Goal: Task Accomplishment & Management: Manage account settings

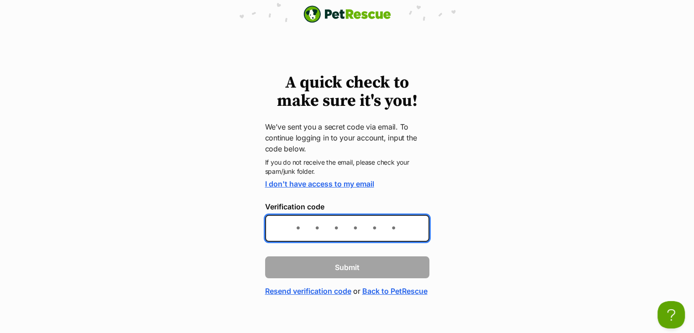
click at [301, 230] on input "Verification code" at bounding box center [347, 228] width 164 height 27
type input "4a410e"
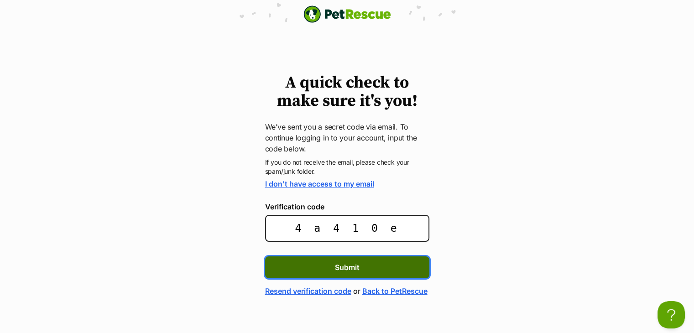
click at [308, 270] on button "Submit" at bounding box center [347, 267] width 164 height 22
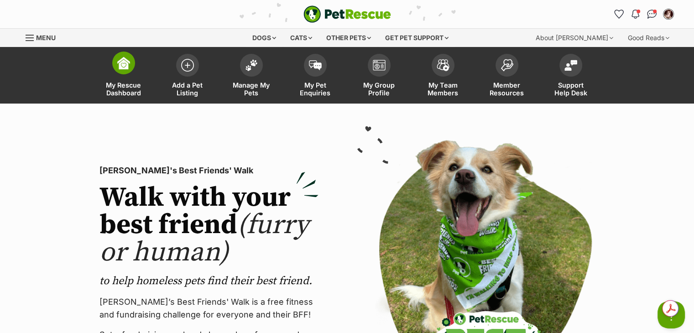
click at [123, 84] on span "My Rescue Dashboard" at bounding box center [123, 89] width 41 height 16
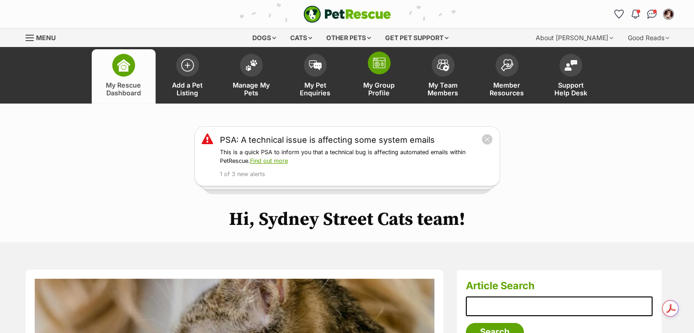
click at [383, 73] on link "My Group Profile" at bounding box center [379, 76] width 64 height 54
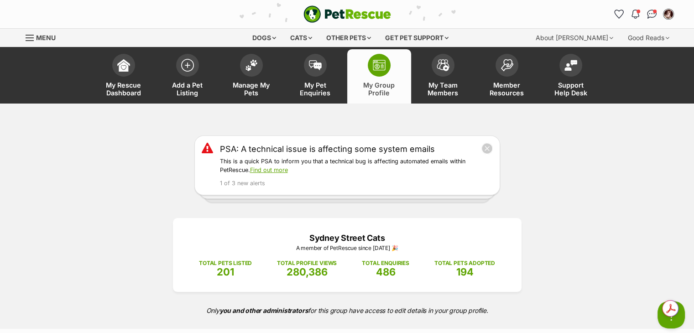
click at [34, 39] on link "Menu" at bounding box center [44, 37] width 37 height 16
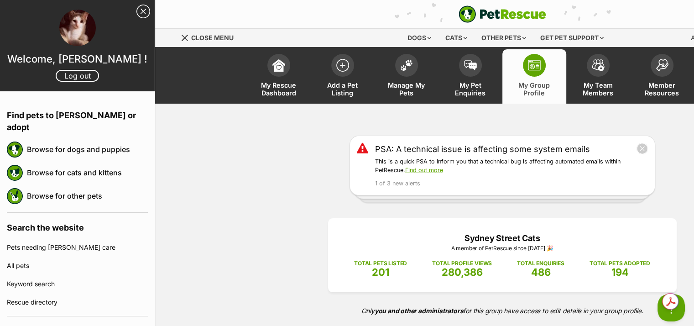
click at [227, 208] on div "PSA: A technical issue is affecting some system emails This is a quick PSA to i…" at bounding box center [502, 216] width 694 height 225
click at [290, 152] on div "PSA: A technical issue is affecting some system emails This is a quick PSA to i…" at bounding box center [502, 166] width 694 height 60
click at [667, 84] on span "Member Resources" at bounding box center [662, 89] width 41 height 16
click at [642, 147] on button "close" at bounding box center [642, 148] width 13 height 13
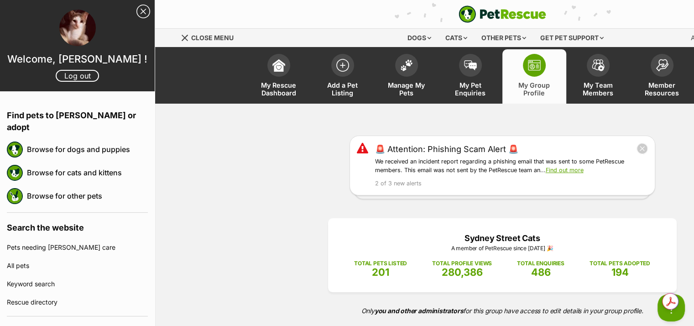
click at [642, 147] on button "close" at bounding box center [642, 148] width 11 height 11
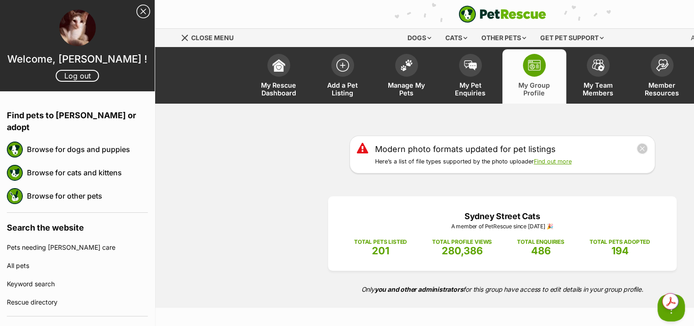
click at [642, 147] on button "close" at bounding box center [642, 148] width 11 height 11
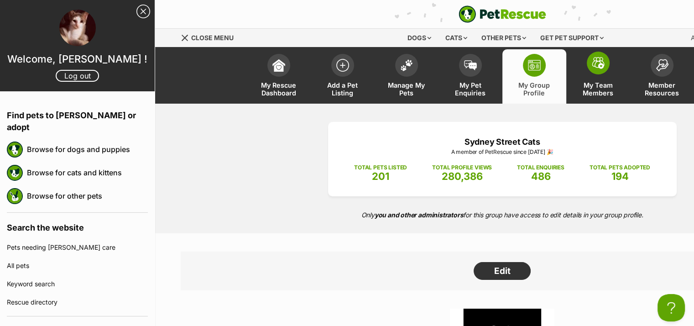
click at [584, 84] on span "My Team Members" at bounding box center [598, 89] width 41 height 16
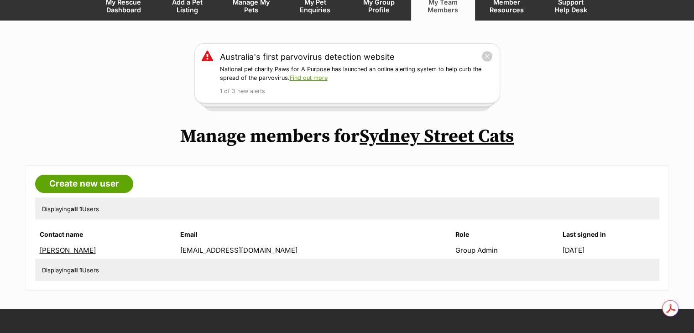
scroll to position [183, 0]
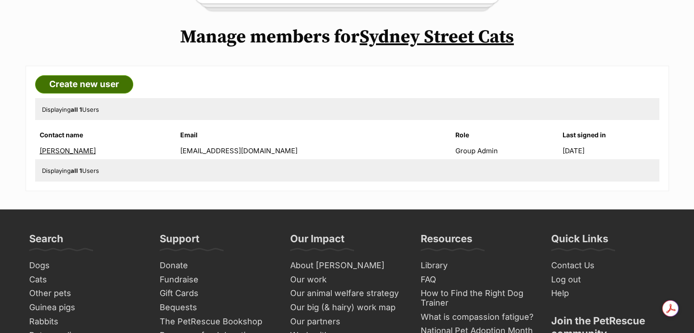
click at [94, 88] on link "Create new user" at bounding box center [84, 84] width 98 height 18
click at [76, 151] on link "Kerin Welford" at bounding box center [68, 150] width 56 height 9
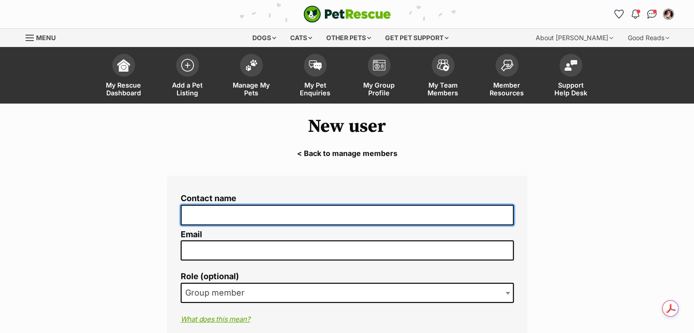
click at [216, 205] on input "Contact name" at bounding box center [347, 215] width 333 height 21
click at [221, 216] on input "Angela Iocobucci" at bounding box center [347, 215] width 333 height 21
type input "[PERSON_NAME]"
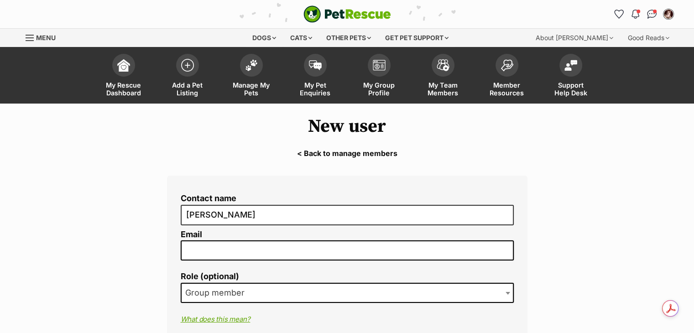
click at [210, 253] on input "Email" at bounding box center [347, 250] width 333 height 20
type input "[EMAIL_ADDRESS][DOMAIN_NAME]"
click at [243, 294] on span "Group member" at bounding box center [218, 293] width 72 height 13
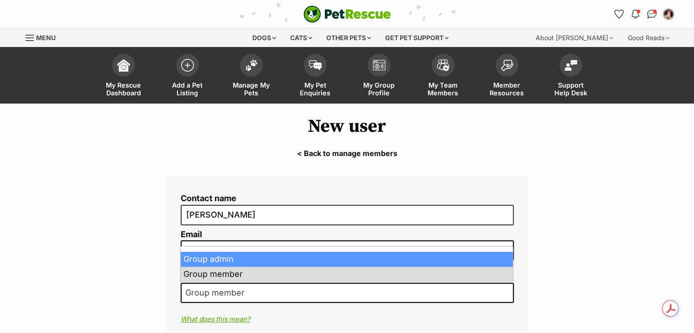
select select "2"
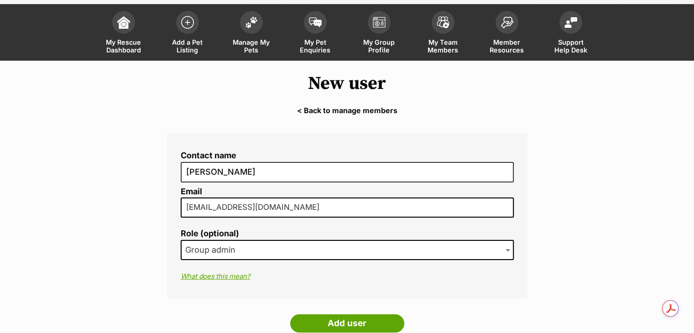
scroll to position [91, 0]
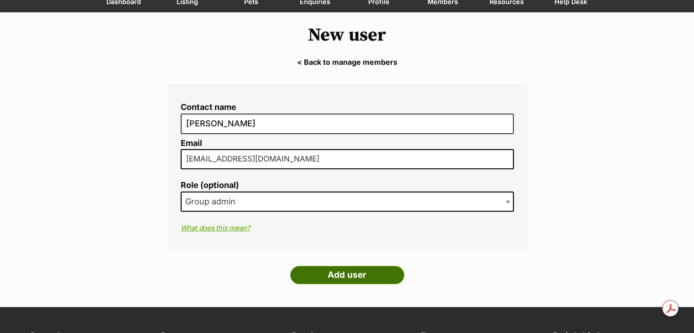
click at [331, 278] on input "Add user" at bounding box center [347, 275] width 114 height 18
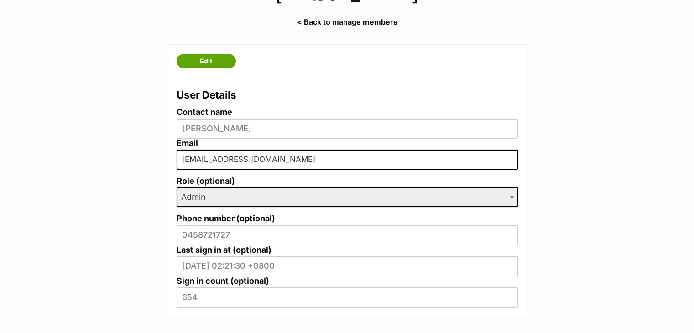
scroll to position [137, 0]
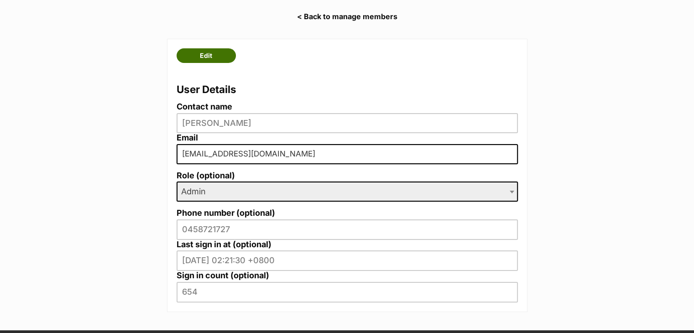
click at [215, 57] on link "Edit" at bounding box center [206, 55] width 59 height 15
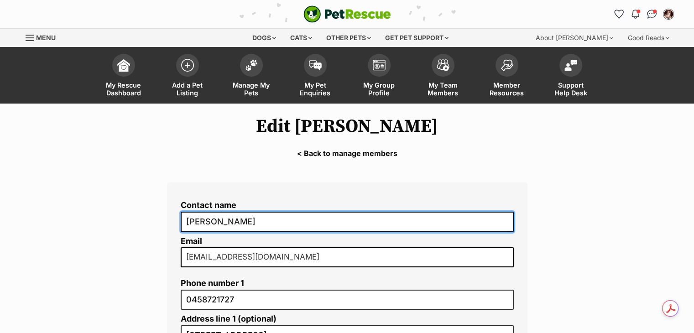
drag, startPoint x: 242, startPoint y: 219, endPoint x: 93, endPoint y: 211, distance: 149.4
type input "[PERSON_NAME]"
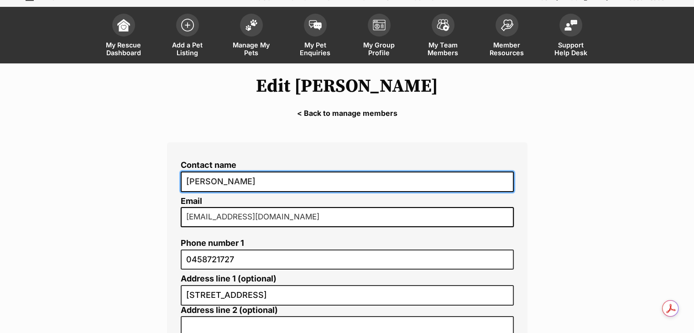
scroll to position [91, 0]
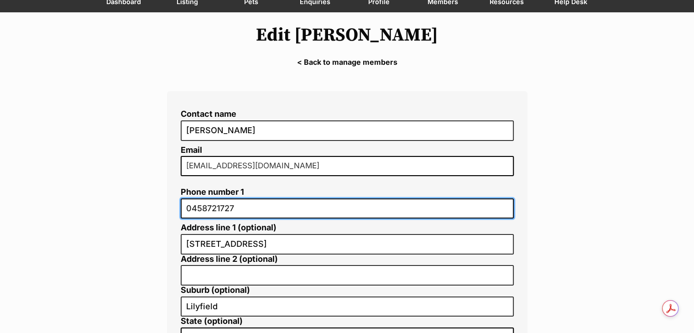
drag, startPoint x: 239, startPoint y: 207, endPoint x: 84, endPoint y: 198, distance: 155.4
click at [84, 198] on main "Edit Kerin Welford < Back to manage members Contact name Angela Iacobucci Email…" at bounding box center [347, 278] width 694 height 532
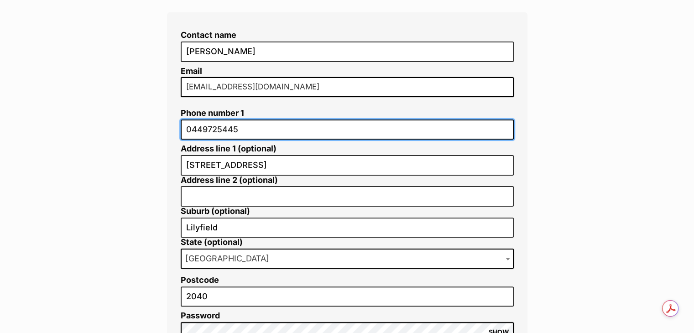
scroll to position [183, 0]
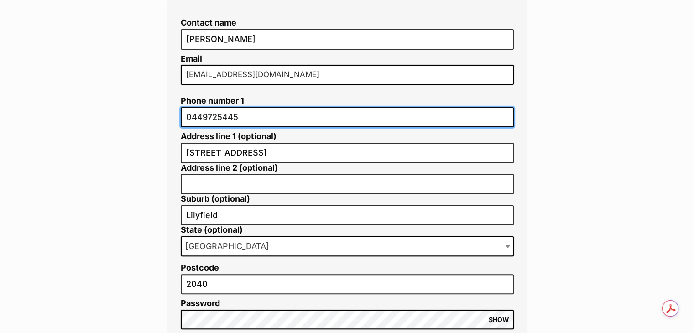
type input "0449725445"
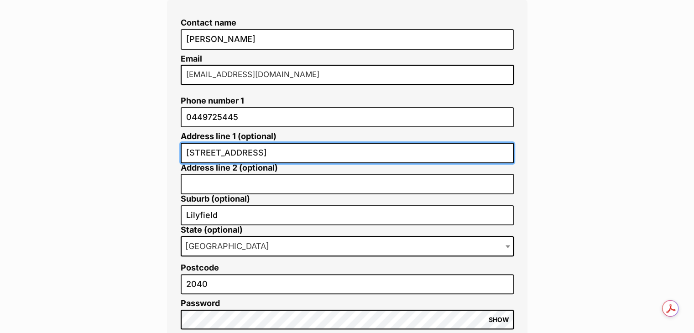
click at [245, 150] on input "54, White St" at bounding box center [347, 153] width 333 height 21
type input "5"
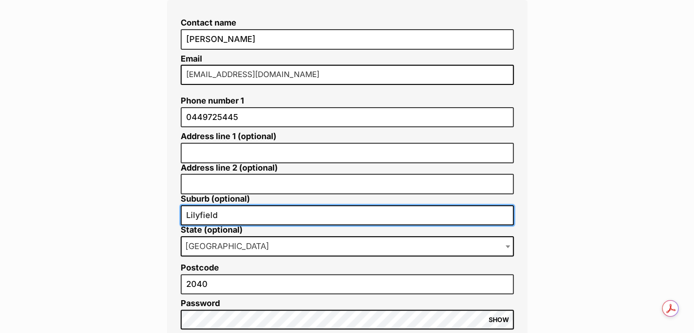
drag, startPoint x: 227, startPoint y: 213, endPoint x: 97, endPoint y: 206, distance: 129.7
click at [98, 206] on main "Edit Kerin Welford < Back to manage members Contact name Angela Iacobucci Email…" at bounding box center [347, 187] width 694 height 532
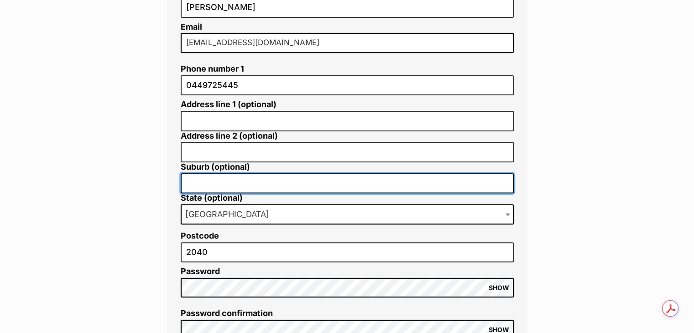
scroll to position [228, 0]
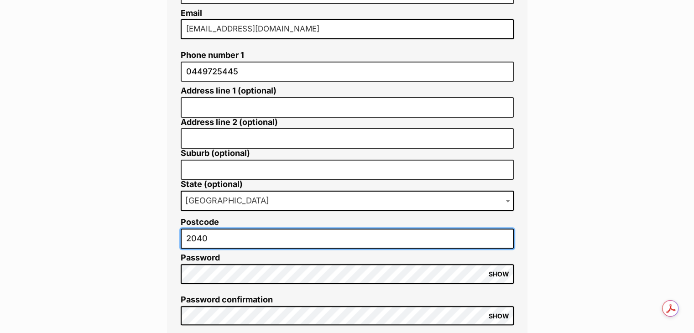
drag, startPoint x: 216, startPoint y: 240, endPoint x: 139, endPoint y: 230, distance: 78.2
click at [139, 230] on main "Edit Kerin Welford < Back to manage members Contact name Angela Iacobucci Email…" at bounding box center [347, 141] width 694 height 532
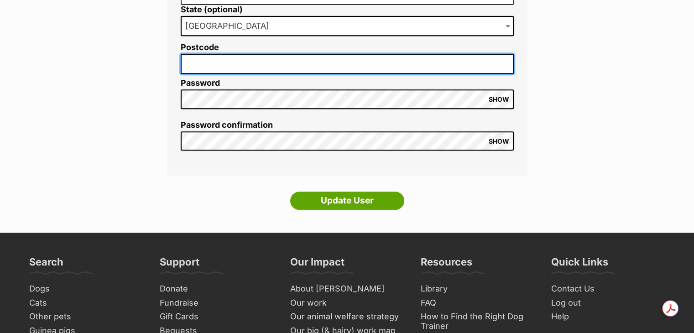
scroll to position [411, 0]
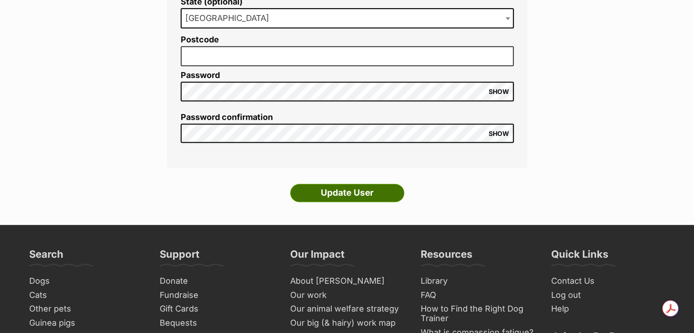
click at [354, 187] on input "Update User" at bounding box center [347, 193] width 114 height 18
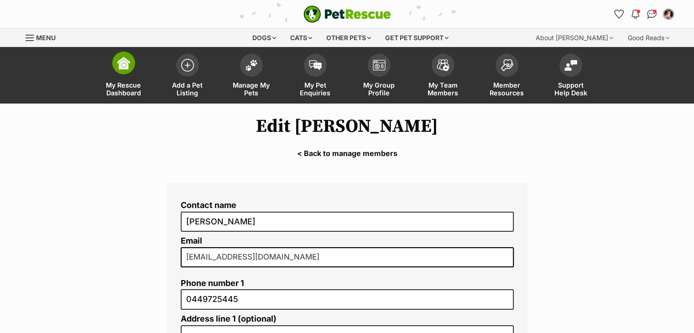
click at [107, 78] on link "My Rescue Dashboard" at bounding box center [124, 76] width 64 height 54
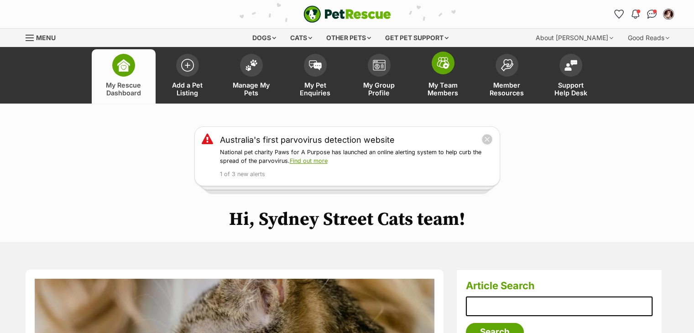
click at [446, 84] on span "My Team Members" at bounding box center [443, 89] width 41 height 16
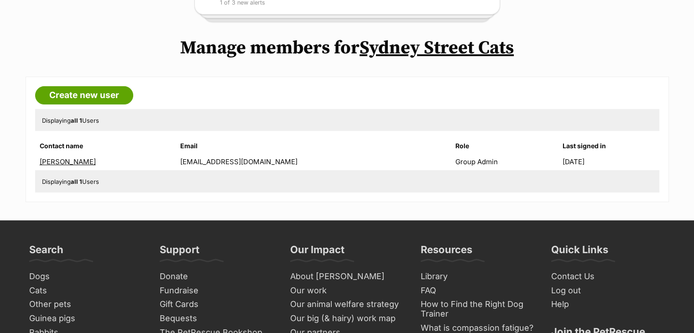
scroll to position [183, 0]
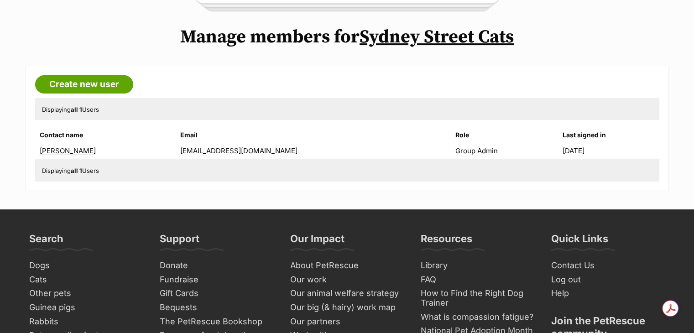
click at [49, 148] on link "[PERSON_NAME]" at bounding box center [68, 150] width 56 height 9
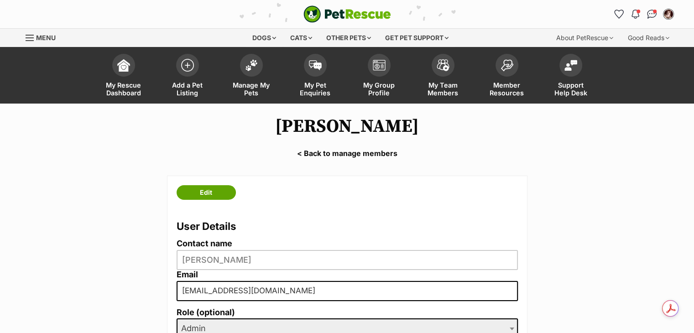
scroll to position [137, 0]
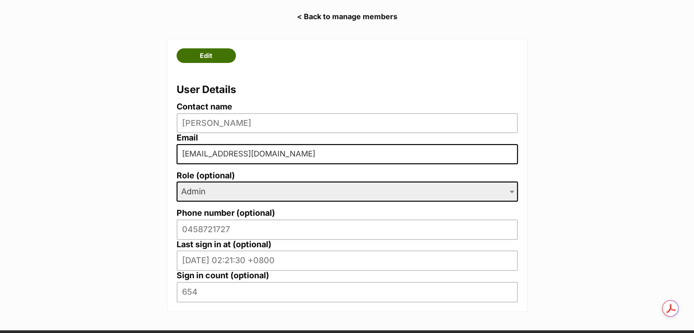
click at [206, 61] on link "Edit" at bounding box center [206, 55] width 59 height 15
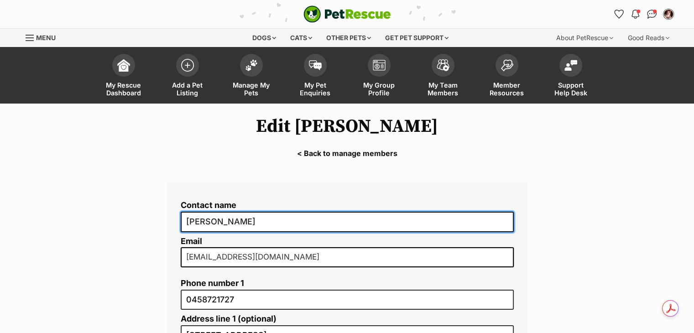
drag, startPoint x: 255, startPoint y: 222, endPoint x: 77, endPoint y: 194, distance: 180.2
type input "[PERSON_NAME]"
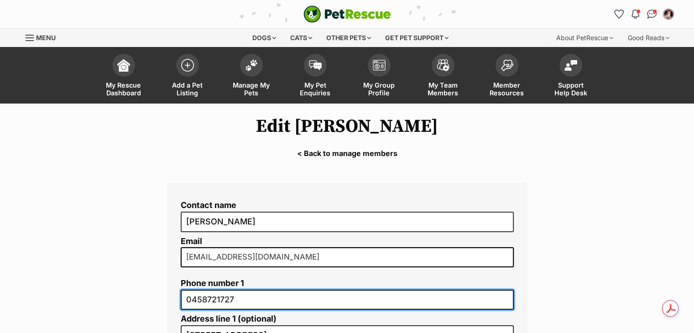
click at [247, 294] on input "0458721727" at bounding box center [347, 300] width 333 height 21
drag, startPoint x: 247, startPoint y: 294, endPoint x: 69, endPoint y: 282, distance: 177.9
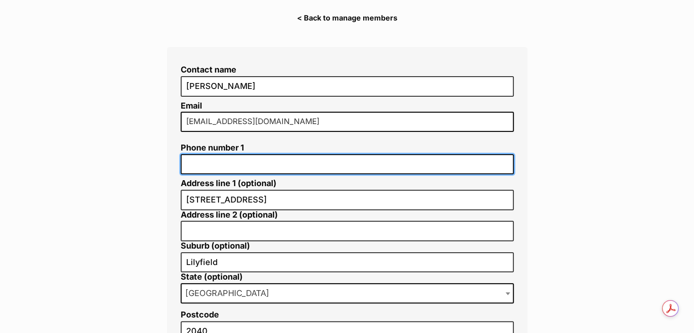
scroll to position [137, 0]
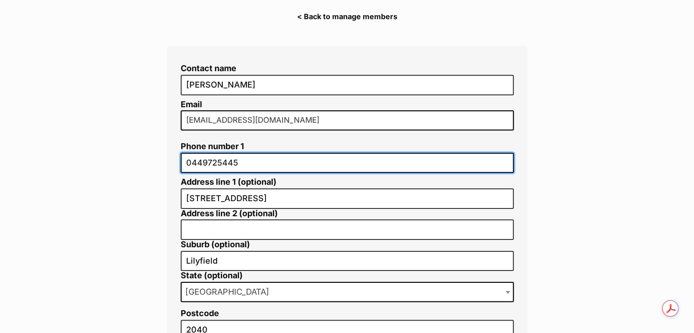
type input "0449725445"
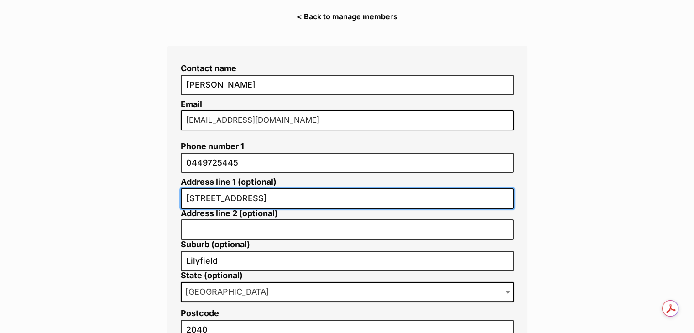
drag, startPoint x: 260, startPoint y: 199, endPoint x: 93, endPoint y: 197, distance: 166.6
click at [93, 197] on main "Edit Kerin Welford < Back to manage members Contact name Angela Iacobucci Email…" at bounding box center [347, 233] width 694 height 532
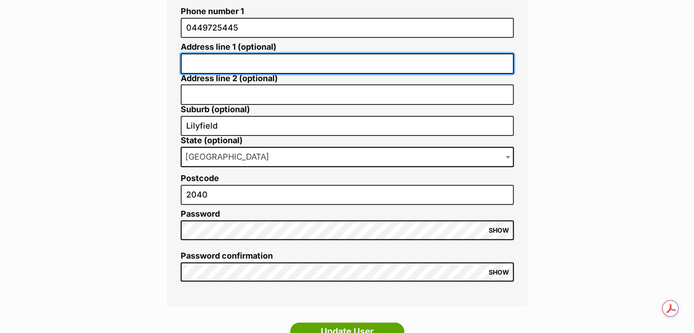
scroll to position [274, 0]
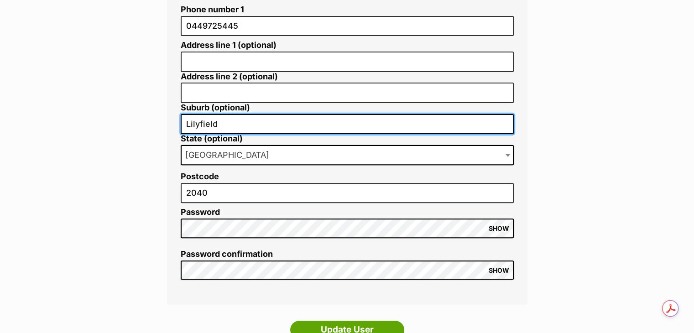
drag, startPoint x: 238, startPoint y: 119, endPoint x: 89, endPoint y: 102, distance: 150.2
click at [88, 101] on main "Edit Kerin Welford < Back to manage members Contact name Angela Iacobucci Email…" at bounding box center [347, 96] width 694 height 532
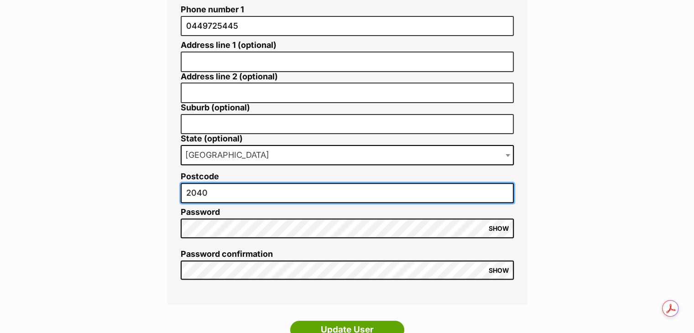
drag, startPoint x: 239, startPoint y: 188, endPoint x: 103, endPoint y: 188, distance: 136.0
click at [104, 188] on main "Edit Kerin Welford < Back to manage members Contact name Angela Iacobucci Email…" at bounding box center [347, 96] width 694 height 532
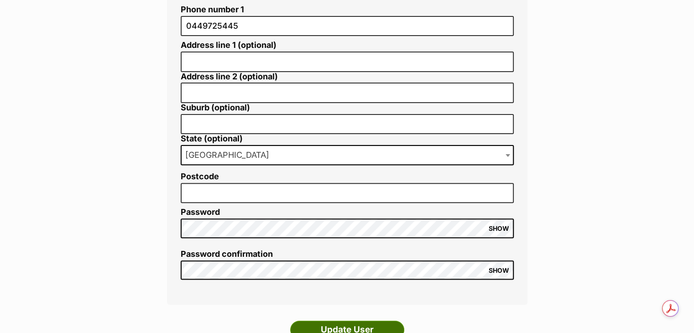
click at [376, 324] on input "Update User" at bounding box center [347, 330] width 114 height 18
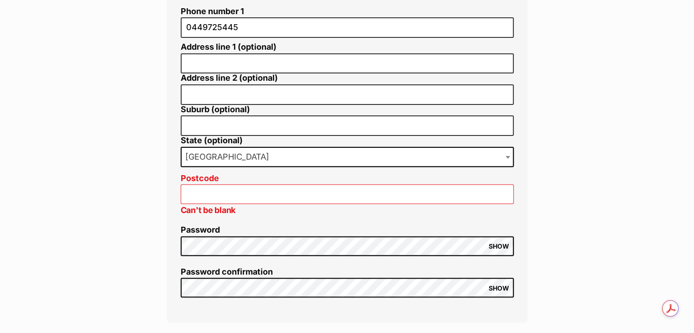
scroll to position [274, 0]
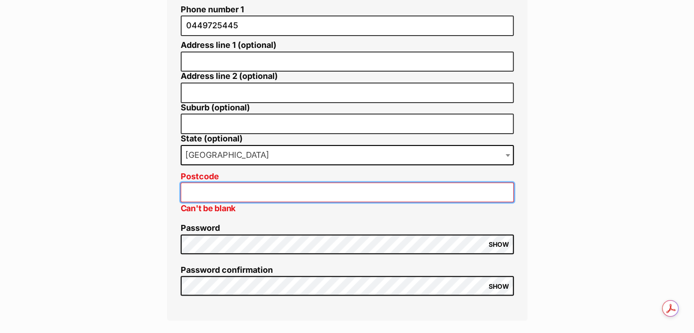
click at [251, 190] on input "Postcode" at bounding box center [347, 193] width 333 height 20
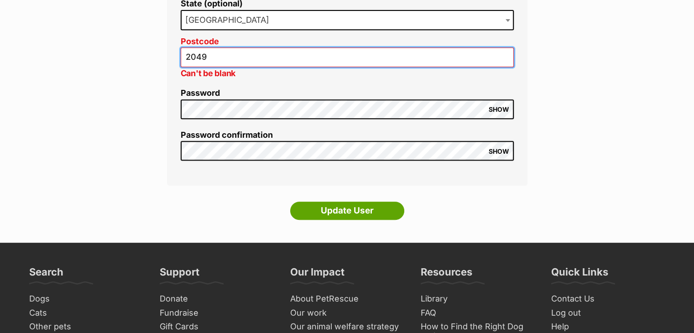
scroll to position [411, 0]
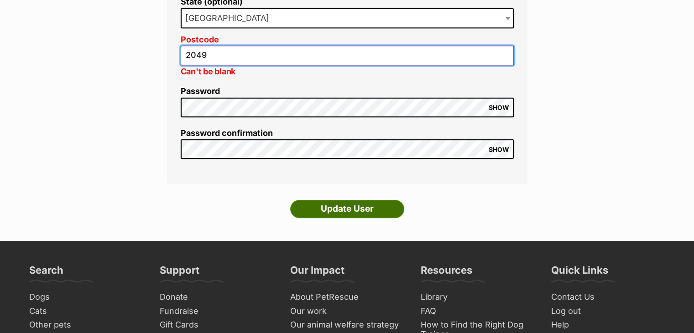
type input "2049"
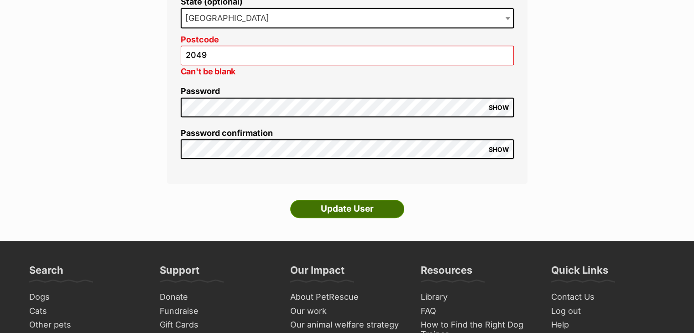
click at [343, 207] on input "Update User" at bounding box center [347, 209] width 114 height 18
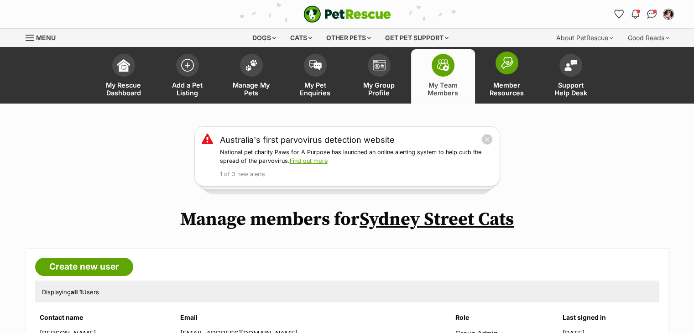
click at [508, 87] on span "Member Resources" at bounding box center [506, 89] width 41 height 16
click at [383, 81] on span "My Group Profile" at bounding box center [379, 89] width 41 height 16
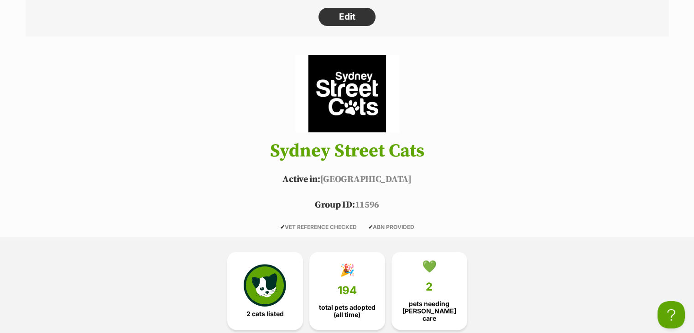
scroll to position [319, 0]
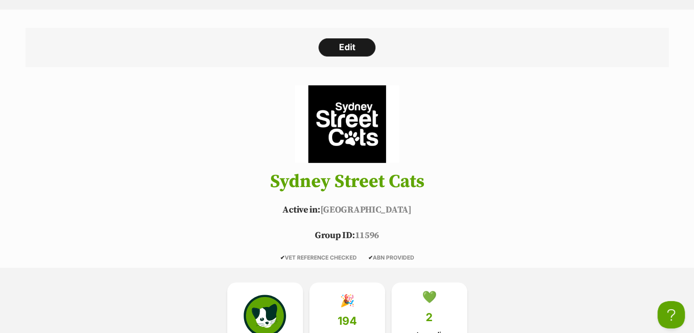
click at [343, 52] on link "Edit" at bounding box center [346, 47] width 57 height 18
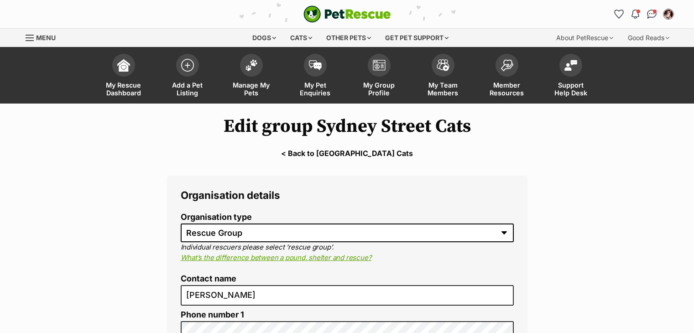
select select "rescue group"
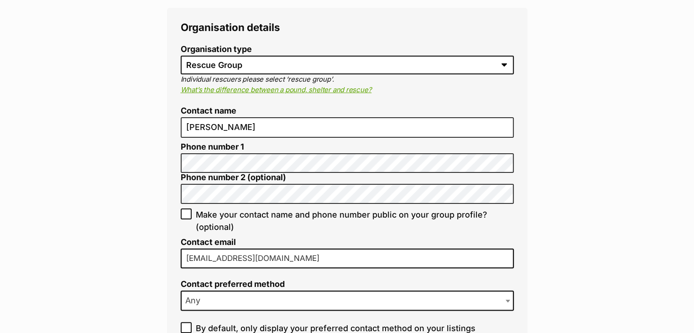
scroll to position [183, 0]
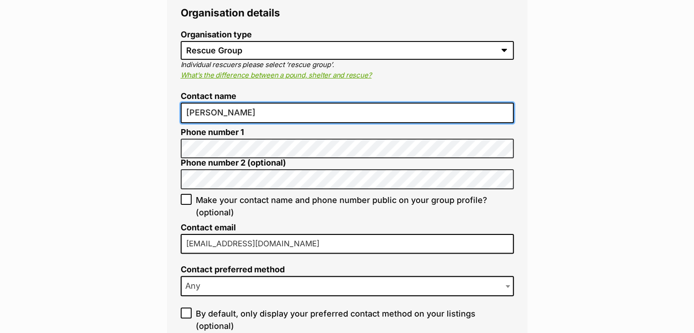
drag, startPoint x: 252, startPoint y: 112, endPoint x: 75, endPoint y: 104, distance: 177.3
type input "[PERSON_NAME]"
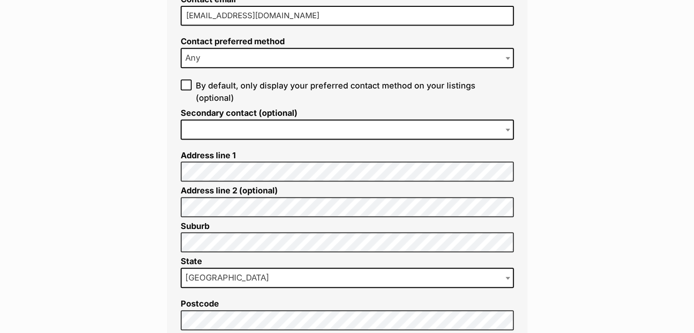
scroll to position [456, 0]
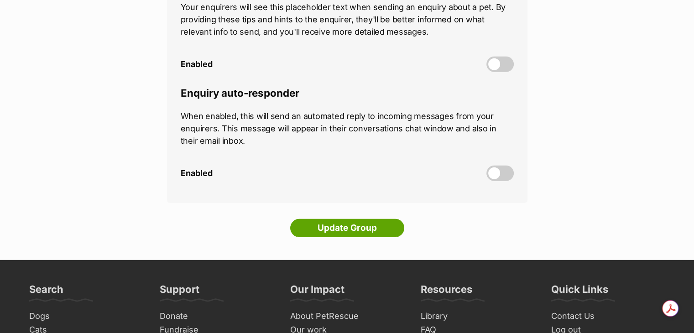
scroll to position [2647, 0]
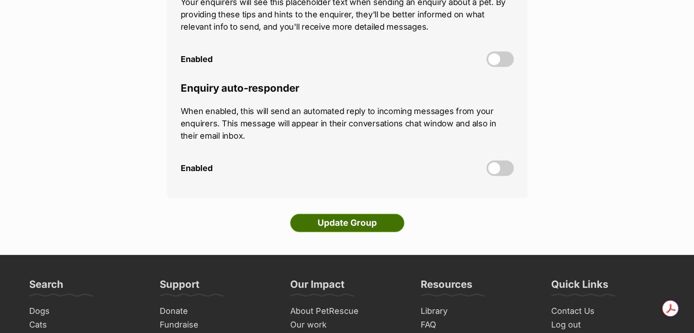
click at [365, 216] on input "Update Group" at bounding box center [347, 223] width 114 height 18
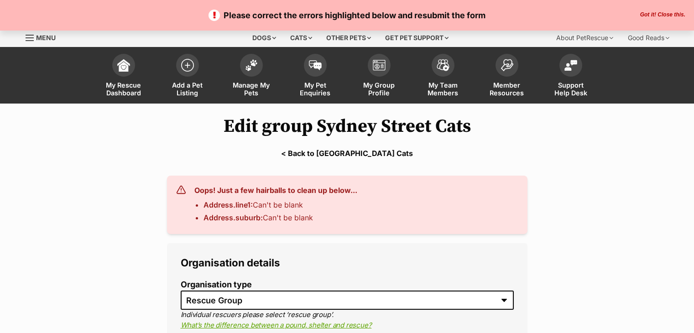
select select "rescue group"
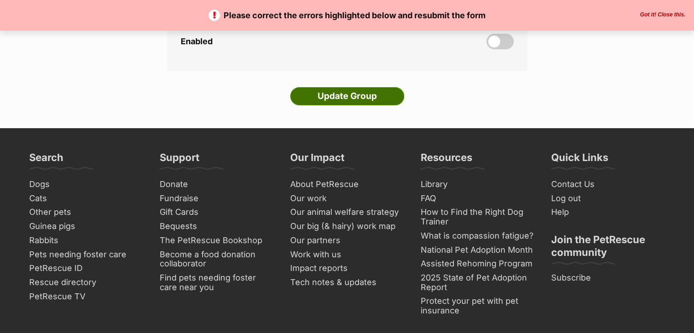
scroll to position [3377, 0]
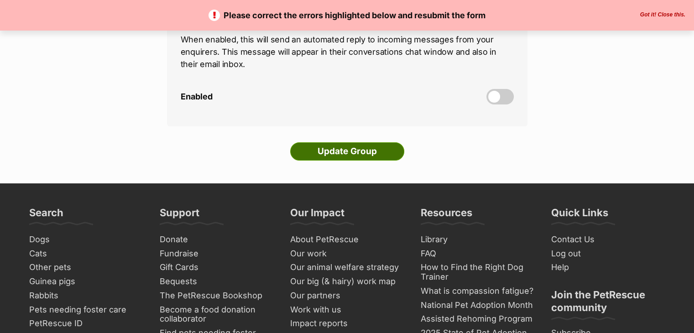
click at [329, 142] on input "Update Group" at bounding box center [347, 151] width 114 height 18
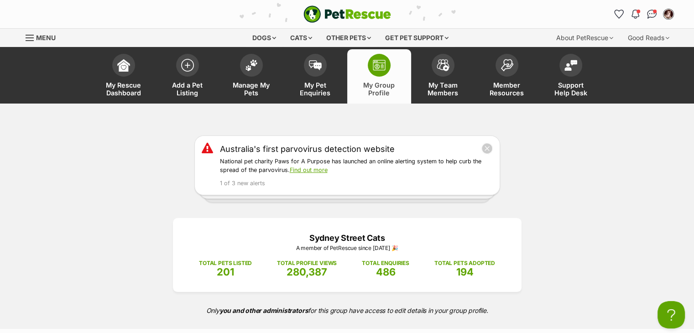
click at [52, 34] on span "Menu" at bounding box center [46, 38] width 20 height 8
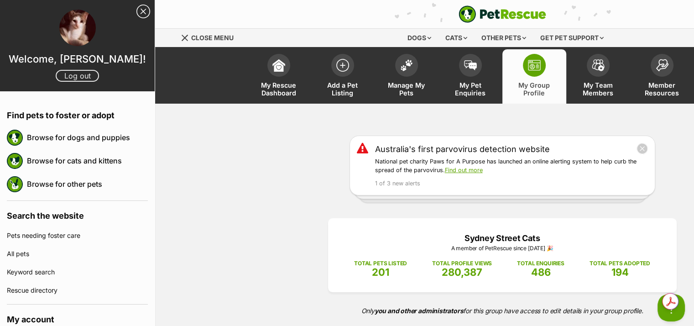
click at [65, 77] on link "Log out" at bounding box center [77, 76] width 43 height 12
